Goal: Task Accomplishment & Management: Manage account settings

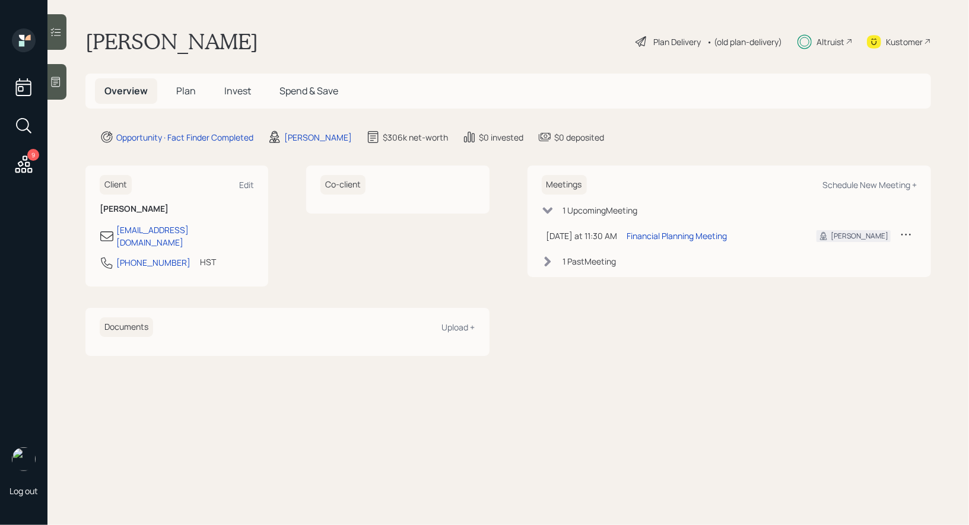
click at [236, 92] on span "Invest" at bounding box center [237, 90] width 27 height 13
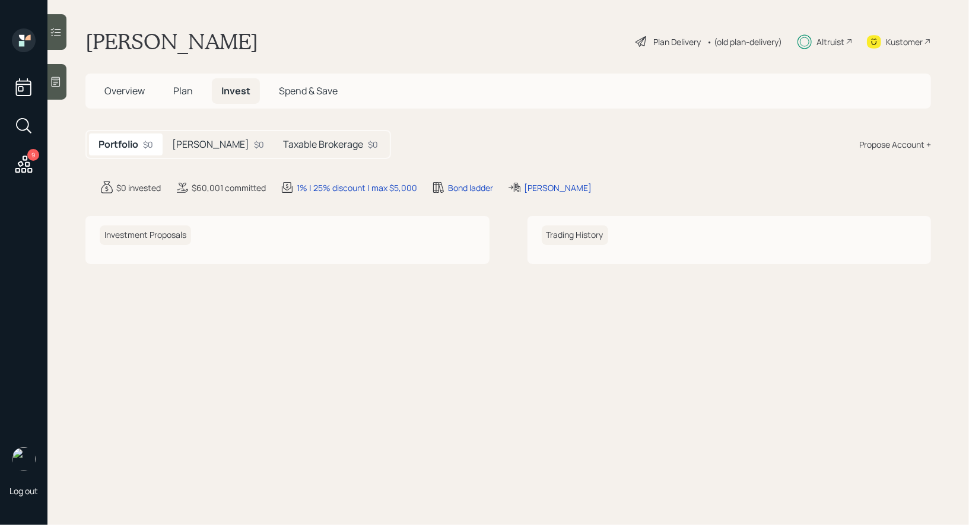
click at [201, 143] on h5 "[PERSON_NAME]" at bounding box center [210, 144] width 77 height 11
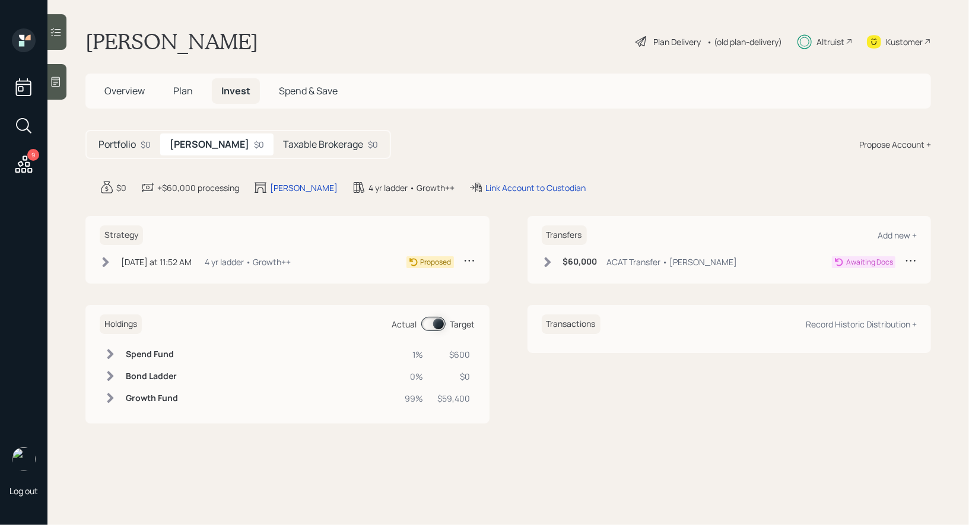
click at [293, 149] on h5 "Taxable Brokerage" at bounding box center [323, 144] width 80 height 11
click at [507, 183] on div "Link Account to Custodian" at bounding box center [512, 188] width 100 height 12
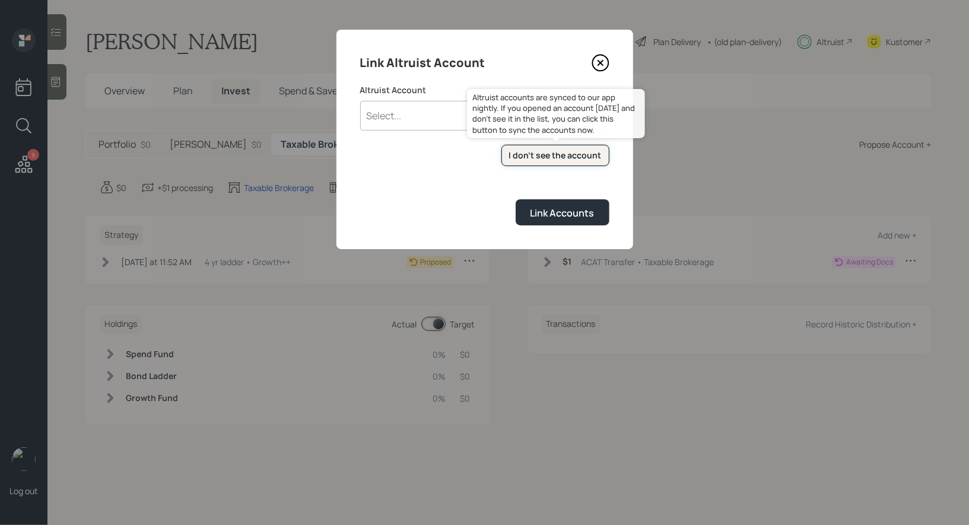
click at [533, 158] on div "I don't see the account" at bounding box center [555, 156] width 93 height 12
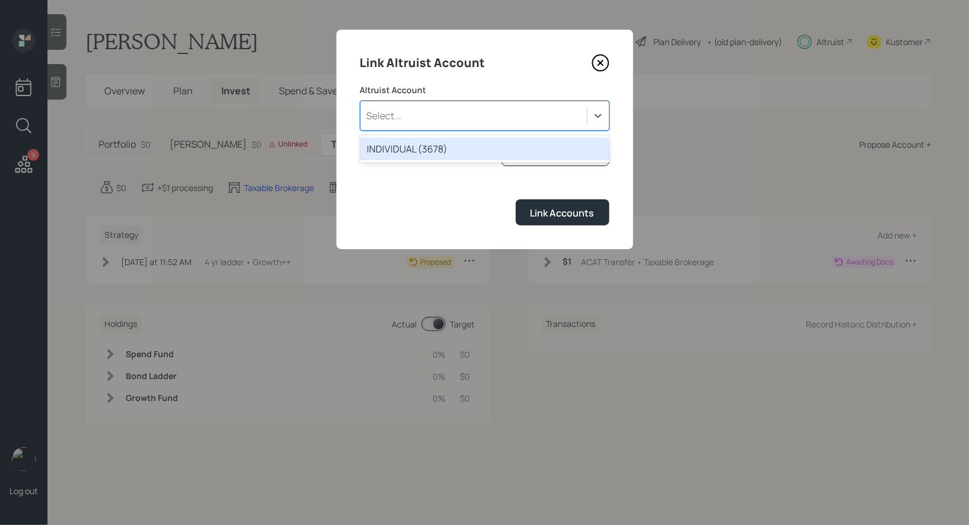
click at [444, 110] on div "Select..." at bounding box center [474, 116] width 226 height 20
click at [431, 144] on div "INDIVIDUAL (3678)" at bounding box center [484, 149] width 249 height 23
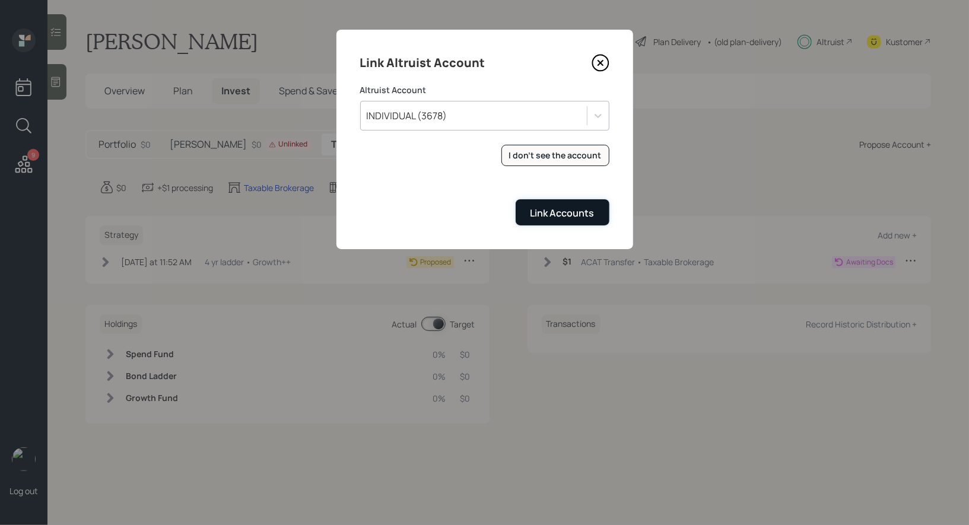
click at [539, 212] on div "Link Accounts" at bounding box center [562, 212] width 64 height 13
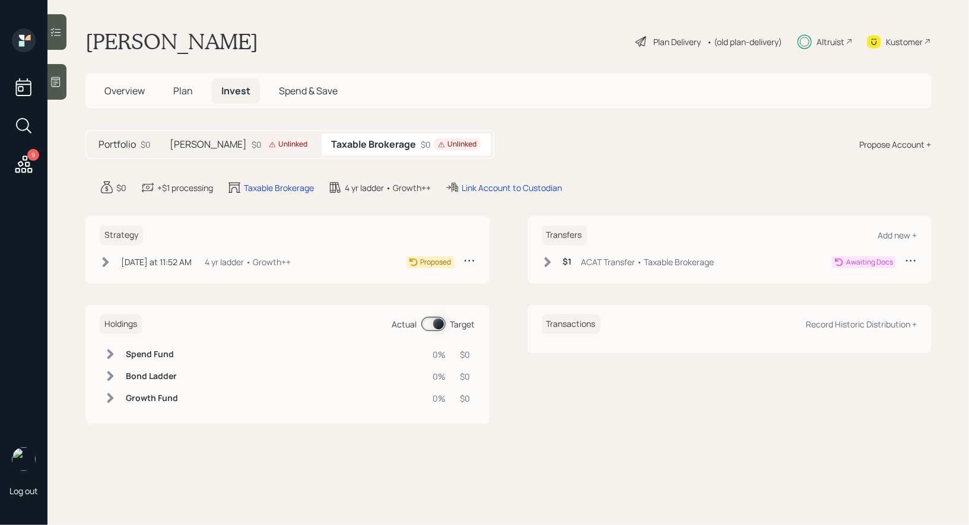
click at [546, 261] on icon at bounding box center [548, 262] width 12 height 12
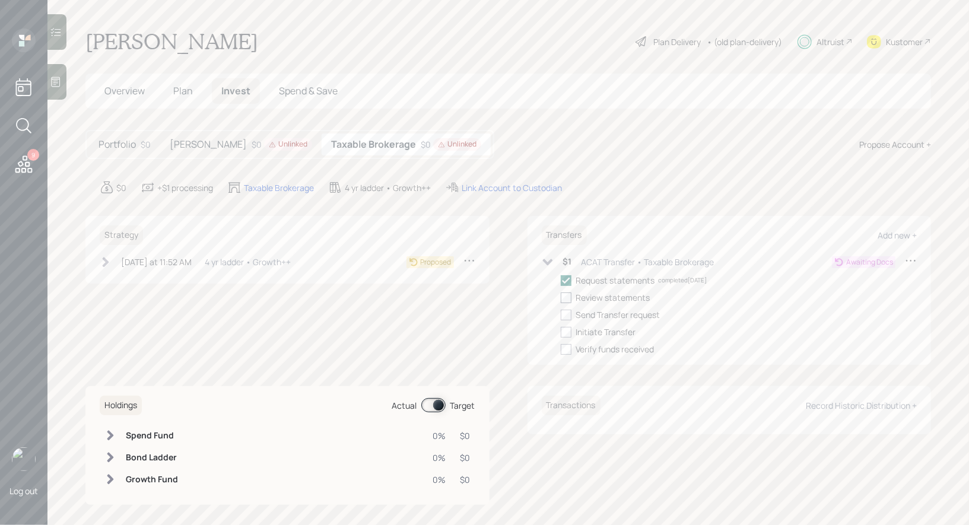
click at [567, 295] on div at bounding box center [566, 298] width 11 height 11
click at [561, 297] on input "checkbox" at bounding box center [560, 297] width 1 height 1
checkbox input "true"
click at [567, 313] on div at bounding box center [566, 315] width 11 height 11
click at [561, 314] on input "checkbox" at bounding box center [560, 314] width 1 height 1
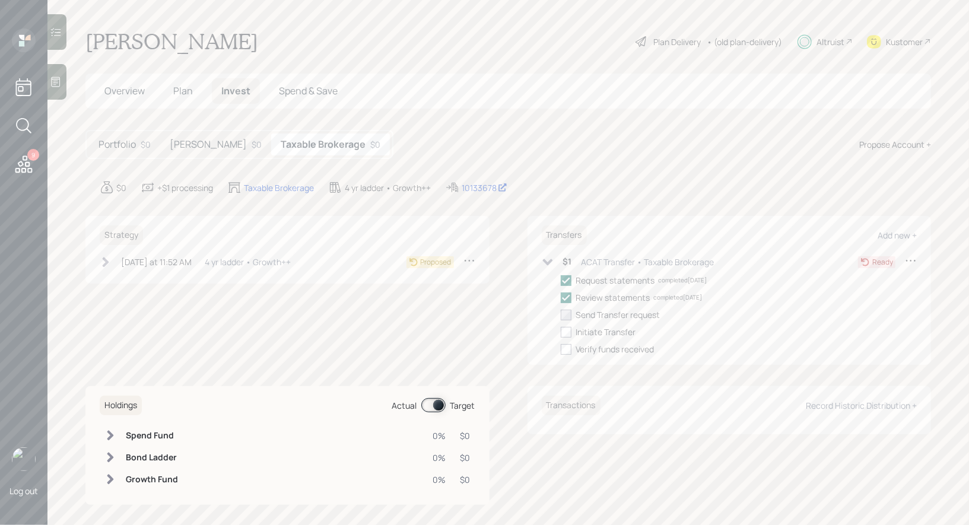
checkbox input "true"
click at [545, 259] on icon at bounding box center [548, 262] width 12 height 12
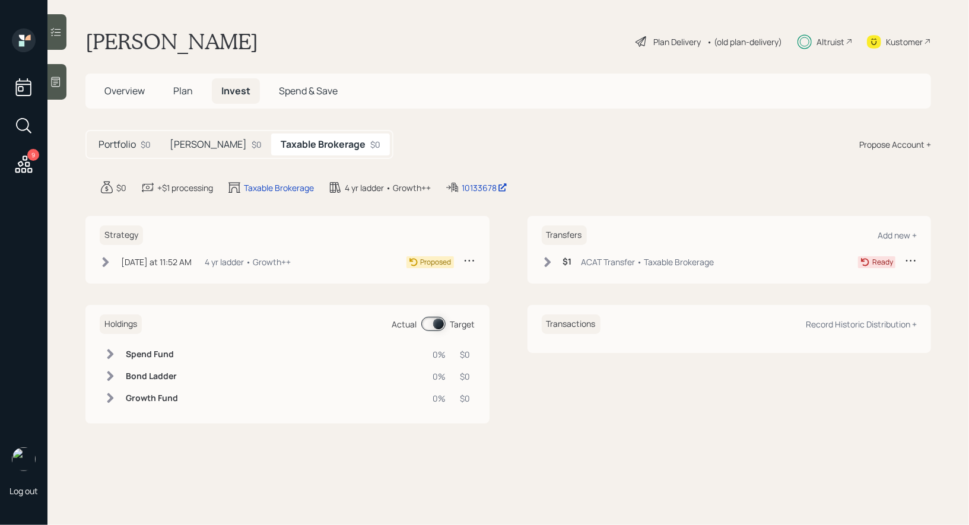
click at [105, 259] on icon at bounding box center [106, 262] width 7 height 10
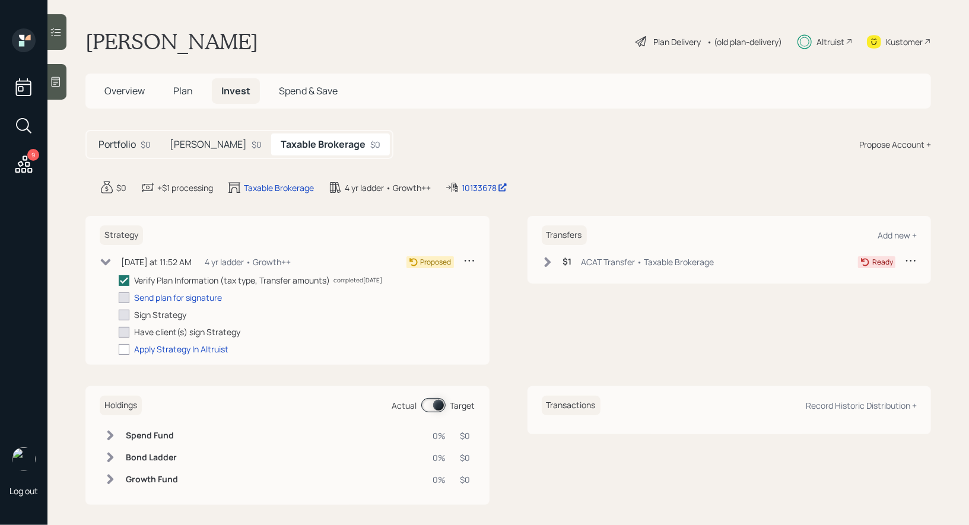
click at [185, 145] on h5 "[PERSON_NAME]" at bounding box center [208, 144] width 77 height 11
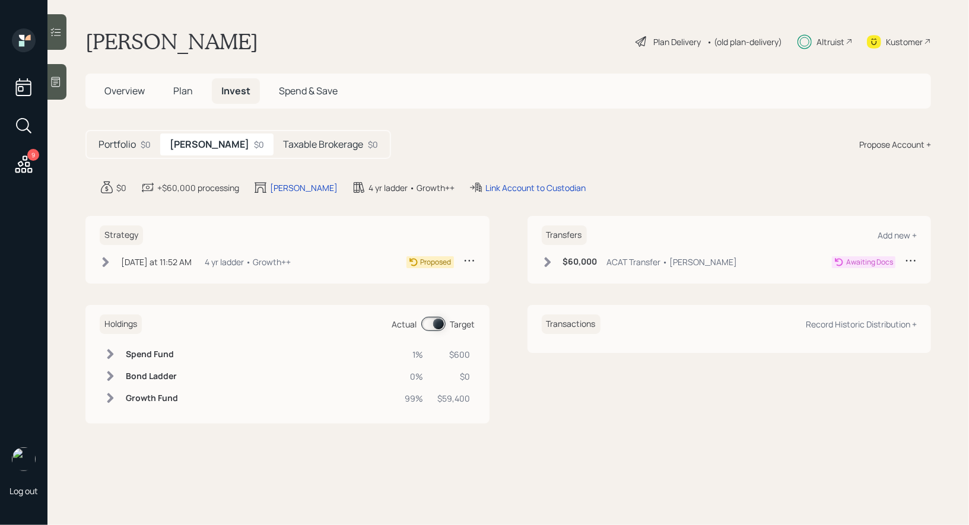
click at [113, 94] on span "Overview" at bounding box center [124, 90] width 40 height 13
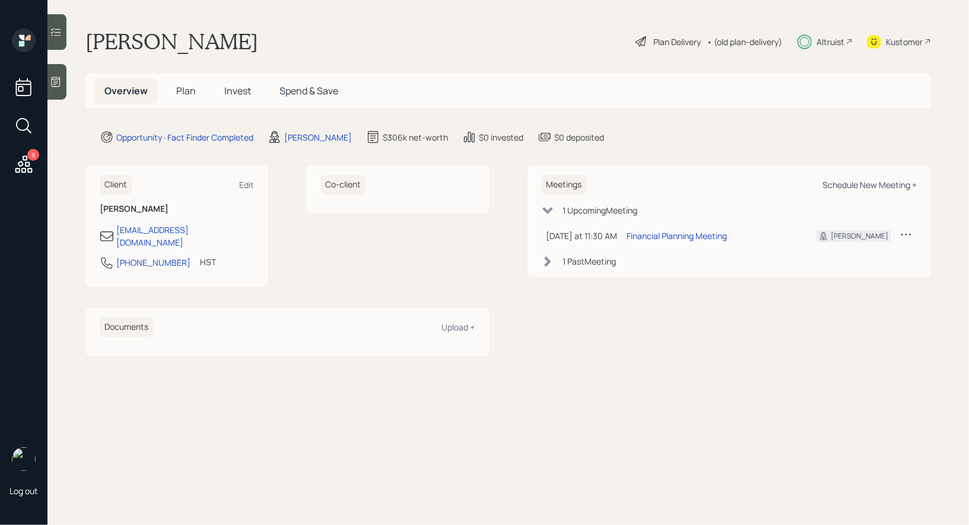
click at [843, 185] on div "Schedule New Meeting +" at bounding box center [869, 184] width 94 height 11
select select "8b79112e-3cfb-44f9-89e7-15267fe946c1"
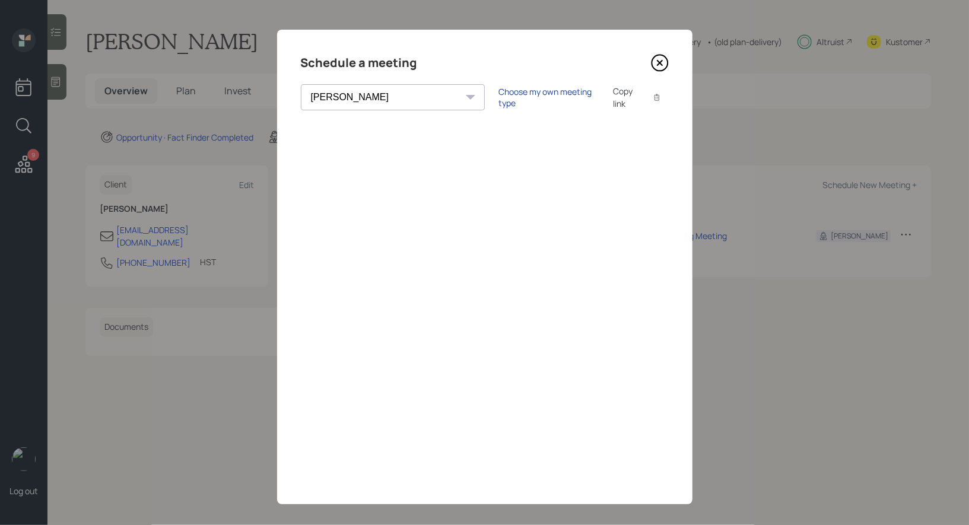
click at [499, 97] on div "Choose my own meeting type" at bounding box center [549, 97] width 100 height 23
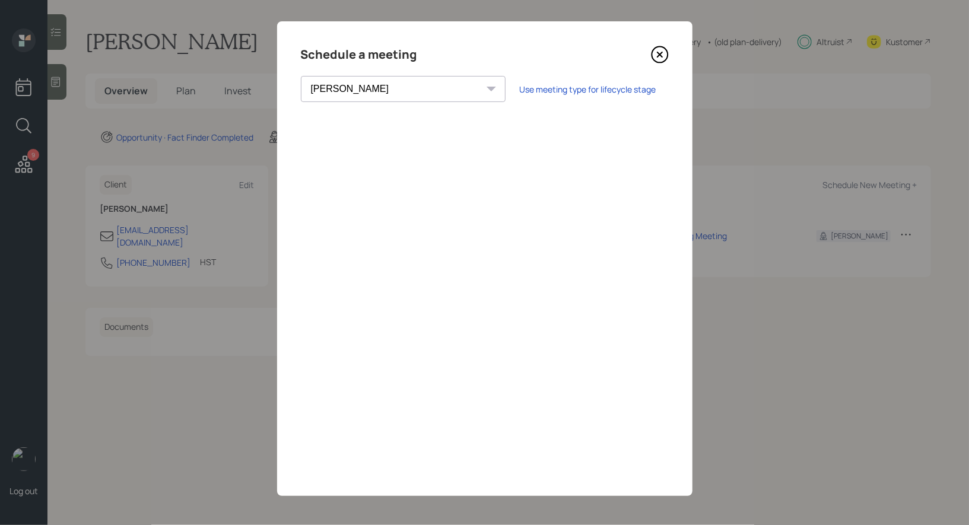
click at [659, 53] on icon at bounding box center [660, 55] width 18 height 18
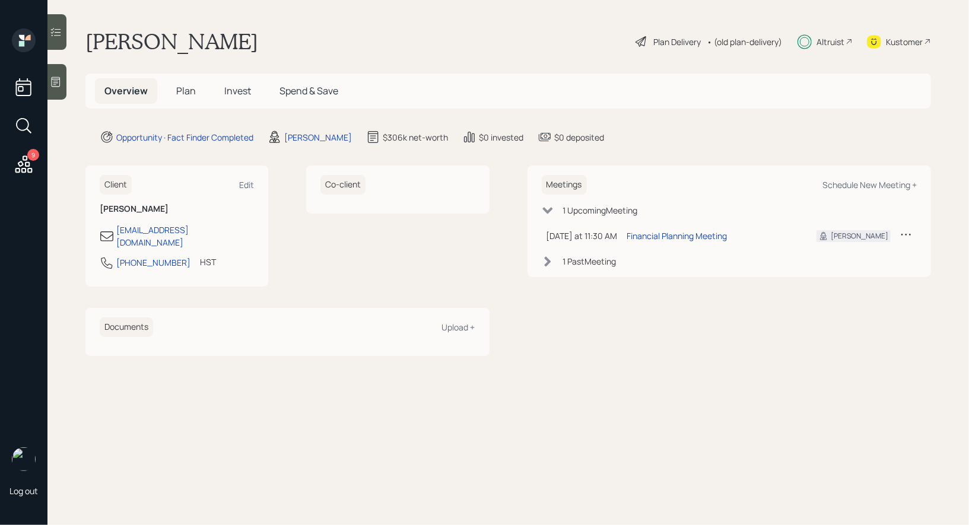
click at [239, 96] on span "Invest" at bounding box center [237, 90] width 27 height 13
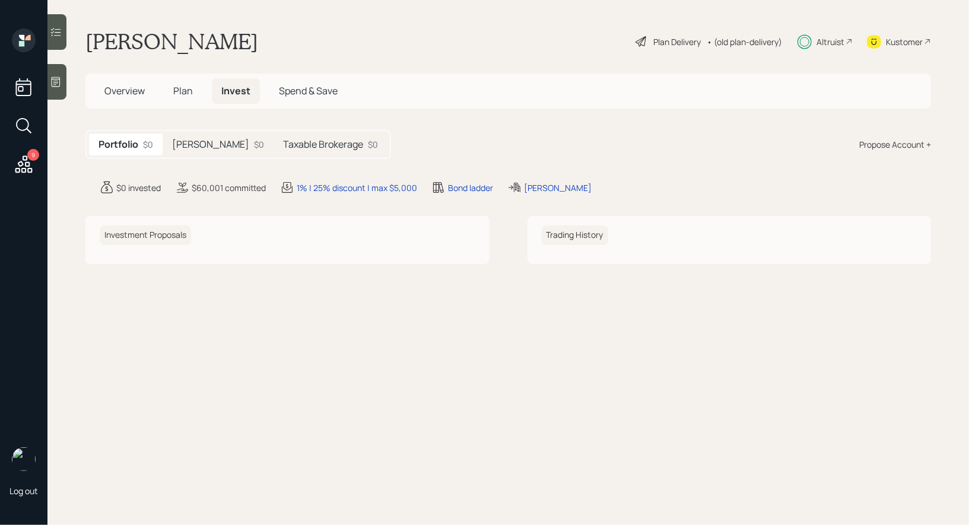
click at [191, 141] on h5 "[PERSON_NAME]" at bounding box center [210, 144] width 77 height 11
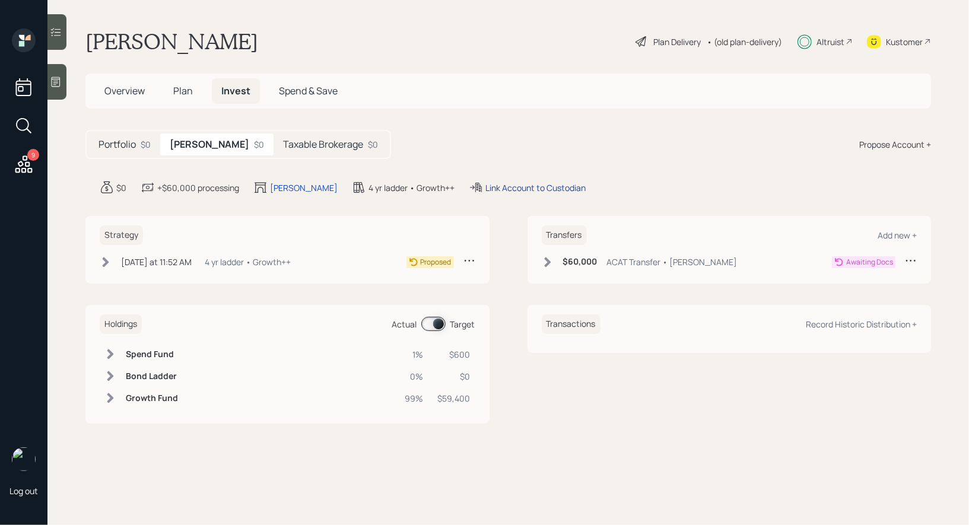
click at [485, 187] on div "Link Account to Custodian" at bounding box center [535, 188] width 100 height 12
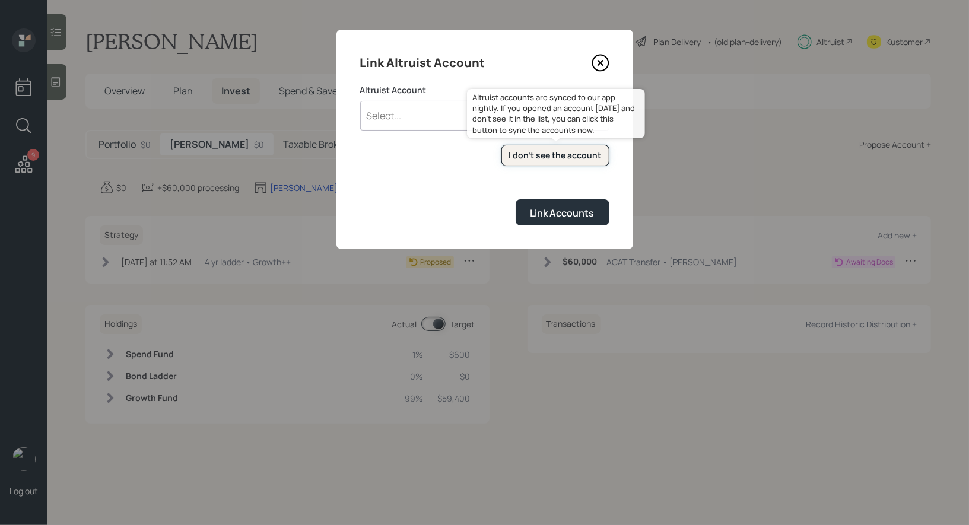
click at [535, 156] on div "I don't see the account" at bounding box center [555, 156] width 93 height 12
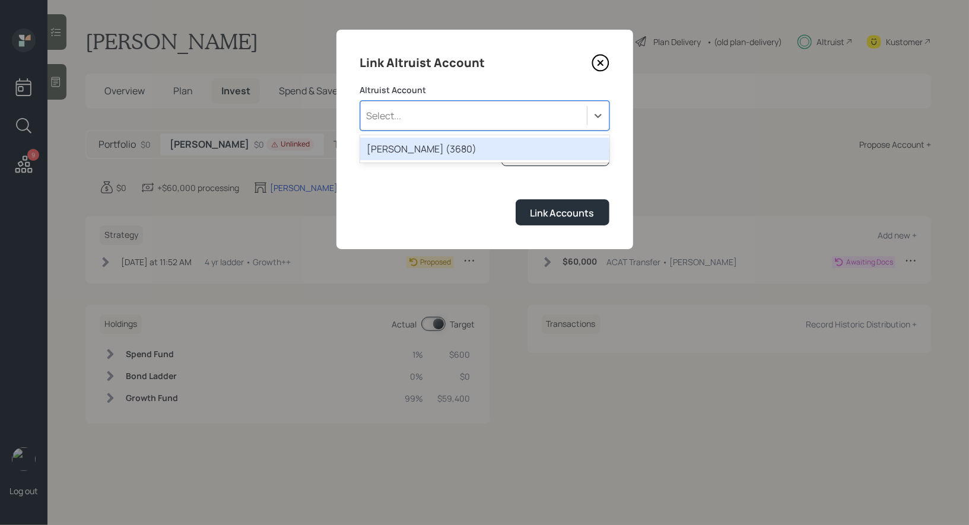
click at [459, 107] on div "Select..." at bounding box center [474, 116] width 226 height 20
click at [428, 151] on div "[PERSON_NAME] (3680)" at bounding box center [484, 149] width 249 height 23
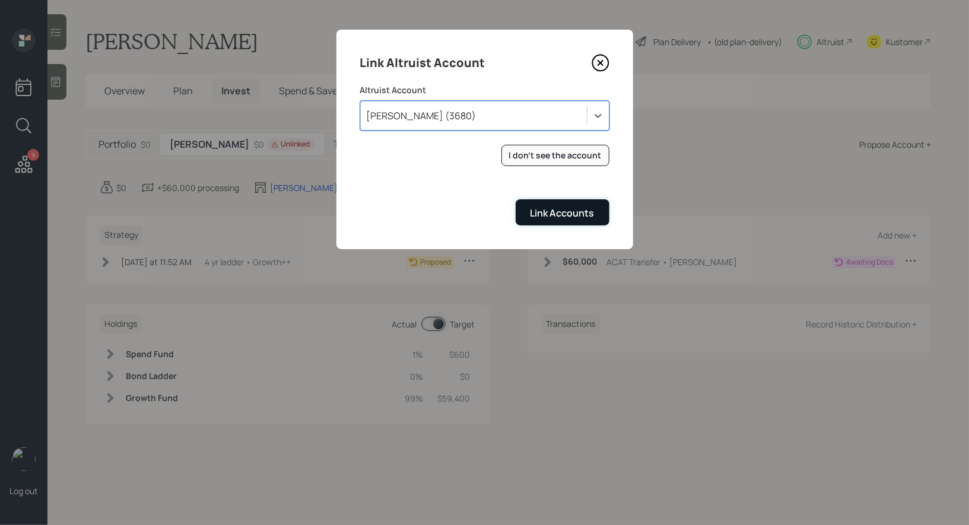
click at [549, 214] on div "Link Accounts" at bounding box center [562, 212] width 64 height 13
